Goal: Information Seeking & Learning: Learn about a topic

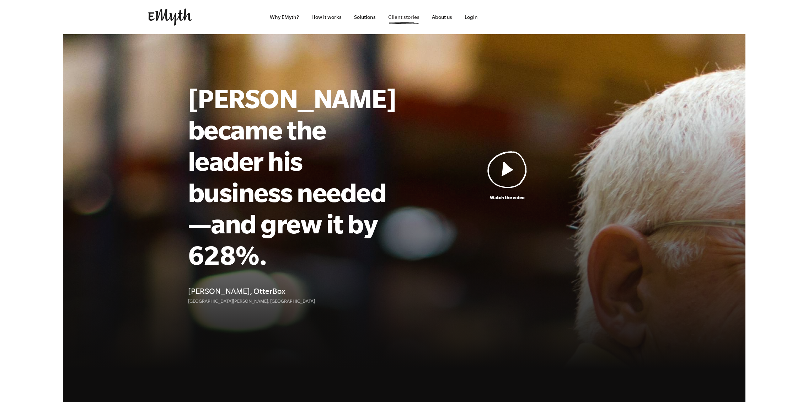
click at [413, 19] on link "Client stories" at bounding box center [403, 17] width 43 height 34
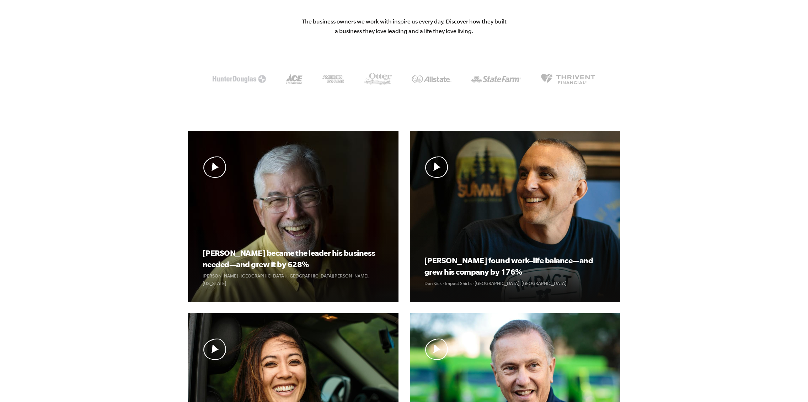
scroll to position [120, 0]
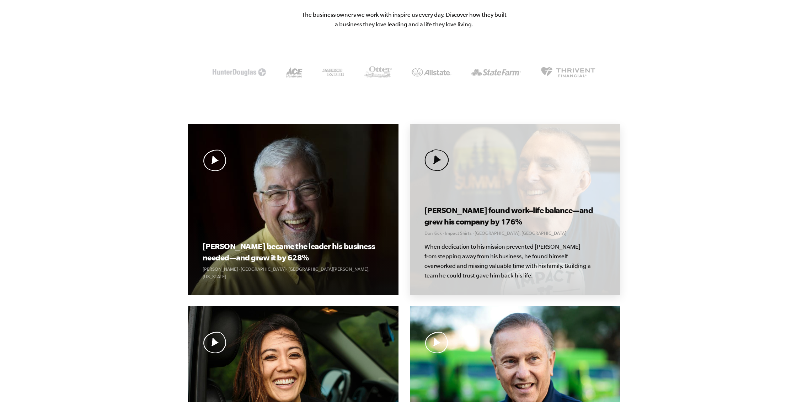
click at [565, 214] on h3 "[PERSON_NAME] found work–life balance—and grew his company by 176%" at bounding box center [514, 215] width 181 height 23
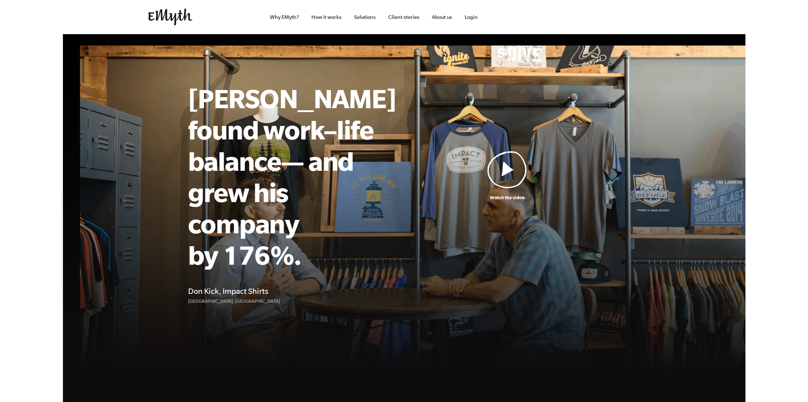
click at [526, 152] on img at bounding box center [507, 169] width 40 height 37
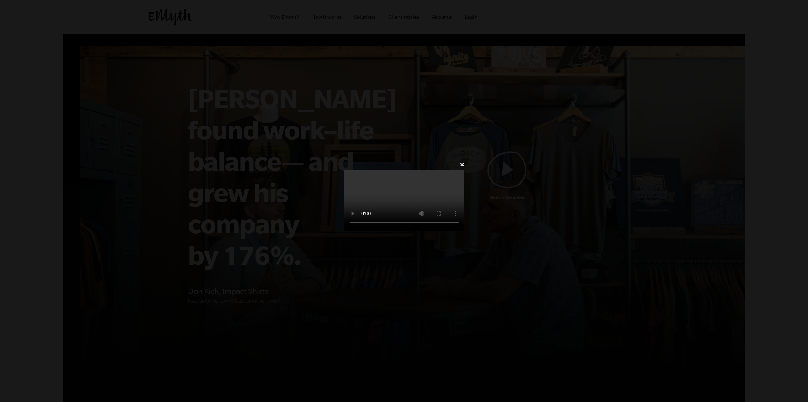
scroll to position [1, 0]
click at [27, 160] on div "✕" at bounding box center [404, 201] width 808 height 82
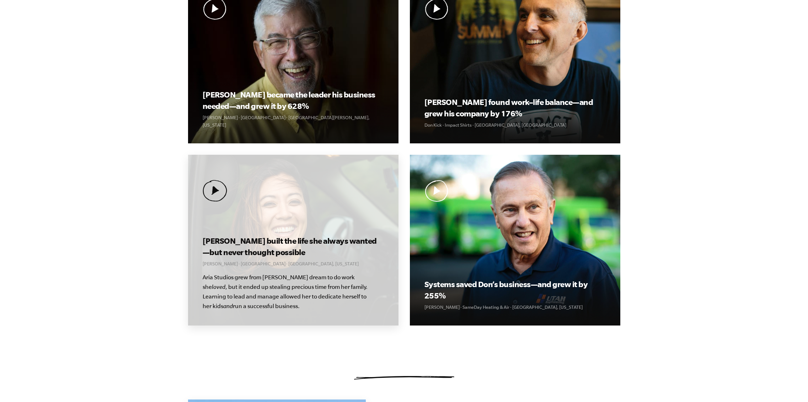
scroll to position [272, 0]
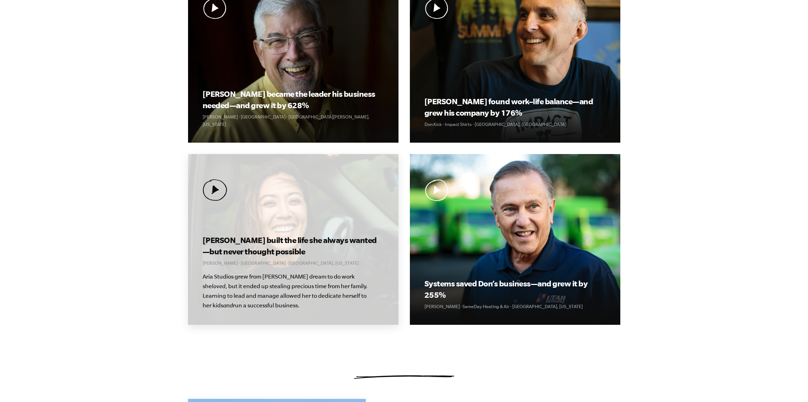
click at [210, 190] on img at bounding box center [215, 190] width 25 height 22
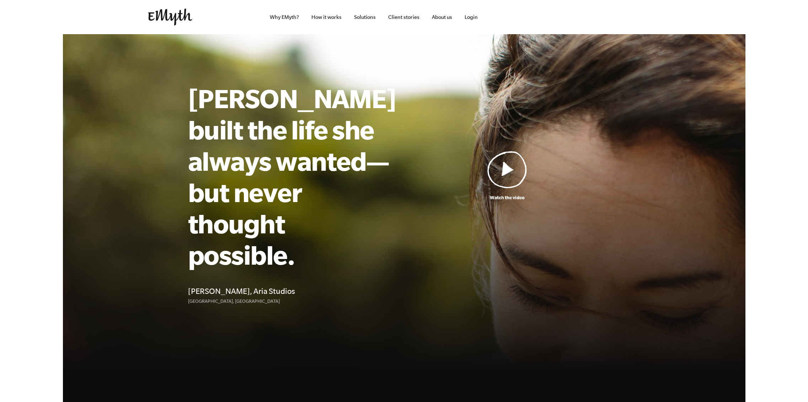
click at [491, 158] on img at bounding box center [507, 169] width 40 height 37
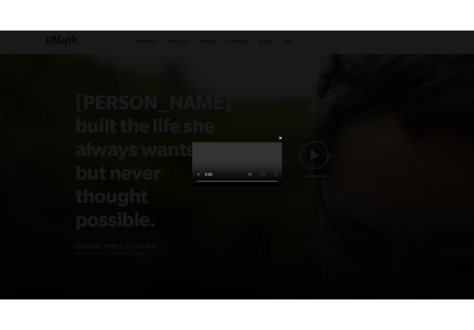
scroll to position [20, 0]
